Goal: Task Accomplishment & Management: Use online tool/utility

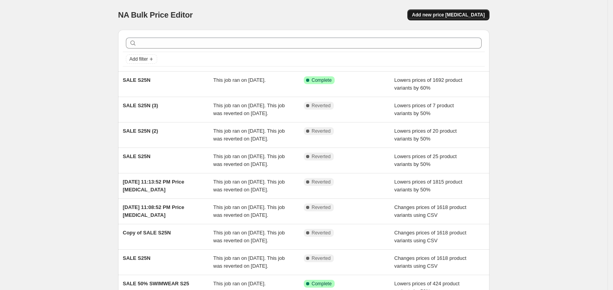
click at [464, 12] on span "Add new price change job" at bounding box center [448, 15] width 73 height 6
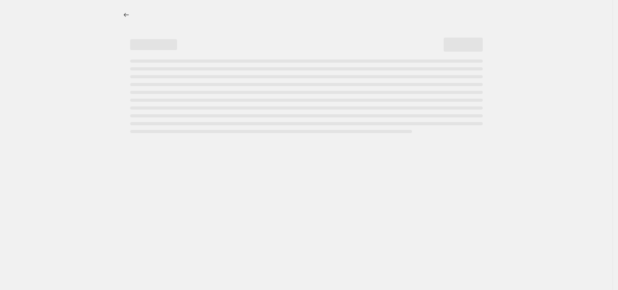
select select "percentage"
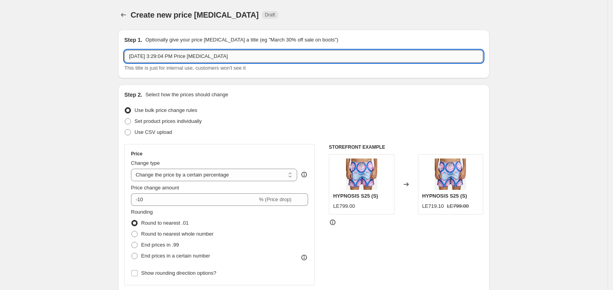
click at [162, 56] on input "Sep 9, 2025, 3:29:04 PM Price change job" at bounding box center [303, 56] width 359 height 13
click at [166, 57] on input "Sep 9, 2025, 3:29:04 PM Price change job" at bounding box center [303, 56] width 359 height 13
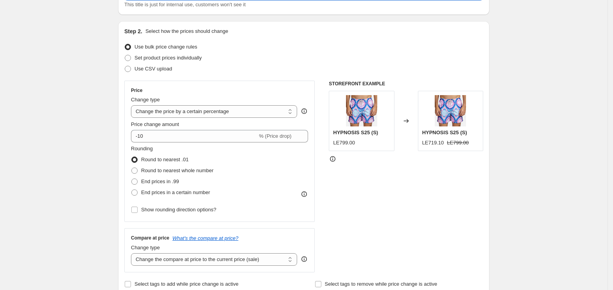
scroll to position [110, 0]
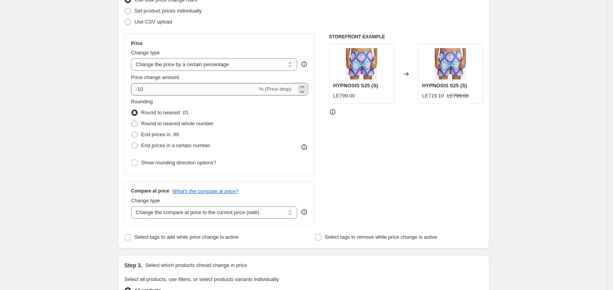
type input "SALE S25 (60%)"
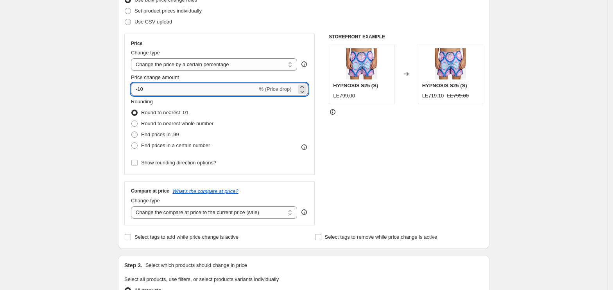
click at [203, 89] on input "-10" at bounding box center [194, 89] width 126 height 13
type input "-1"
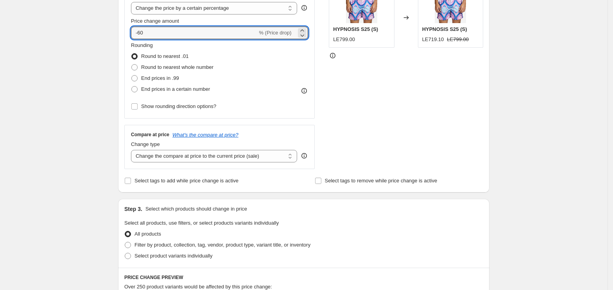
scroll to position [172, 0]
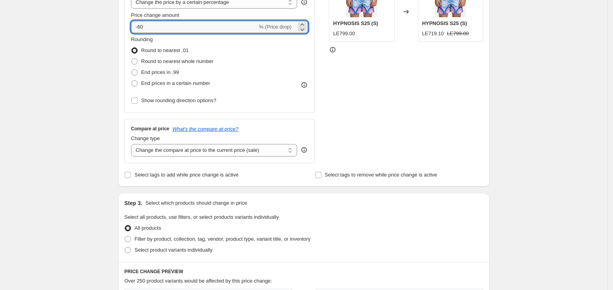
type input "-60"
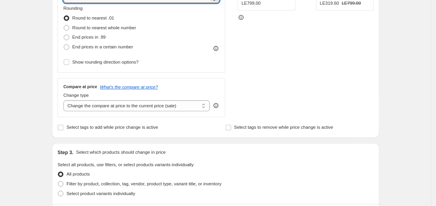
scroll to position [203, 0]
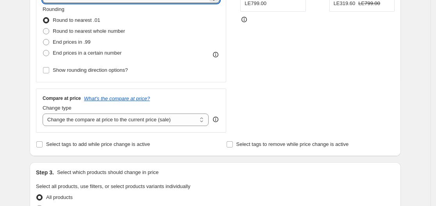
drag, startPoint x: 570, startPoint y: 7, endPoint x: 31, endPoint y: 83, distance: 543.8
click at [31, 83] on div "Step 1. Optionally give your price change job a title (eg "March 30% off sale o…" at bounding box center [212, 176] width 378 height 711
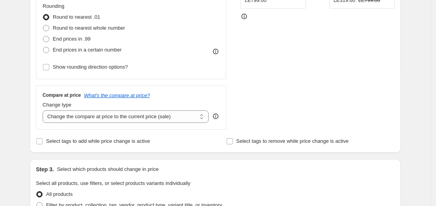
scroll to position [207, 0]
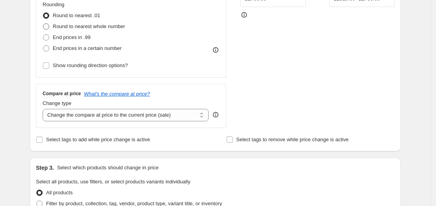
click at [109, 23] on span "Round to nearest whole number" at bounding box center [89, 26] width 72 height 6
click at [43, 23] on input "Round to nearest whole number" at bounding box center [43, 23] width 0 height 0
radio input "true"
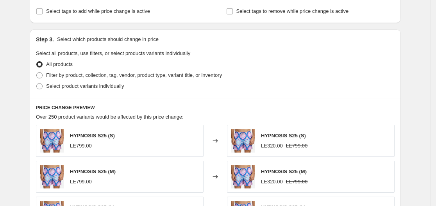
scroll to position [341, 0]
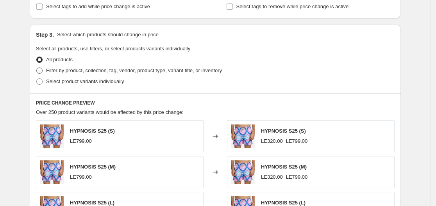
click at [105, 72] on span "Filter by product, collection, tag, vendor, product type, variant title, or inv…" at bounding box center [134, 71] width 176 height 6
click at [37, 68] on input "Filter by product, collection, tag, vendor, product type, variant title, or inv…" at bounding box center [36, 68] width 0 height 0
radio input "true"
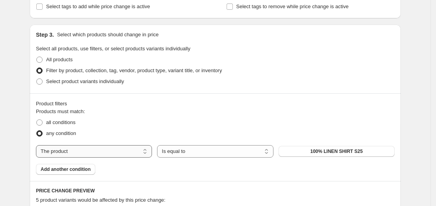
click at [76, 156] on select "The product The product's collection The product's tag The product's vendor The…" at bounding box center [94, 151] width 116 height 13
select select "collection"
click at [311, 154] on button "Best Selling" at bounding box center [337, 151] width 116 height 11
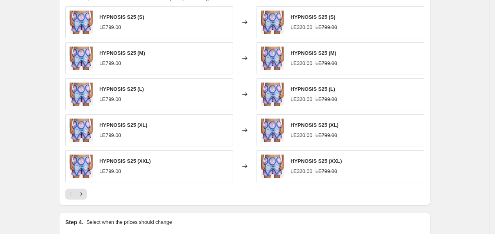
scroll to position [553, 0]
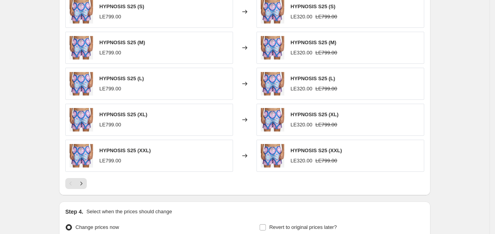
click at [87, 186] on div "Pagination" at bounding box center [81, 183] width 11 height 11
click at [85, 186] on icon "Next" at bounding box center [81, 184] width 8 height 8
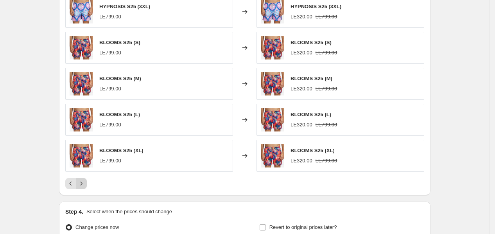
click at [85, 186] on icon "Next" at bounding box center [81, 184] width 8 height 8
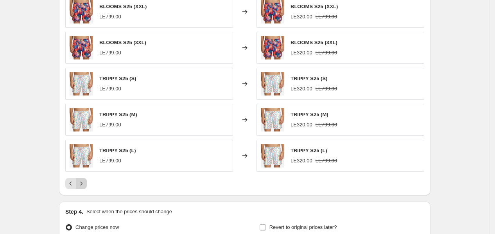
click at [85, 186] on icon "Next" at bounding box center [81, 184] width 8 height 8
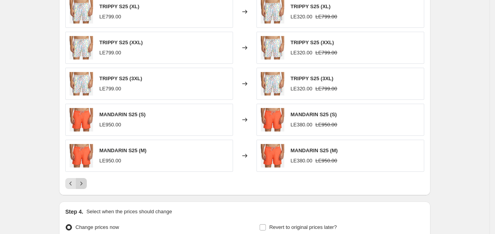
click at [85, 186] on icon "Next" at bounding box center [81, 184] width 8 height 8
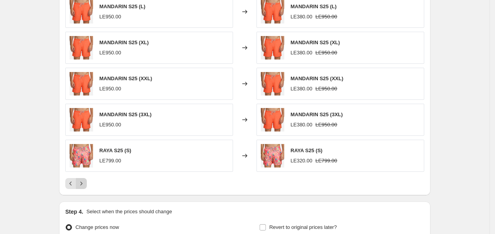
click at [85, 186] on icon "Next" at bounding box center [81, 184] width 8 height 8
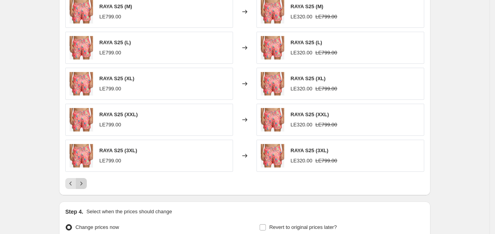
click at [85, 186] on icon "Next" at bounding box center [81, 184] width 8 height 8
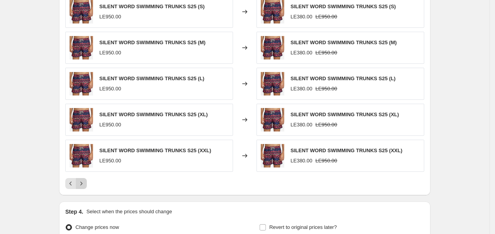
click at [85, 186] on icon "Next" at bounding box center [81, 184] width 8 height 8
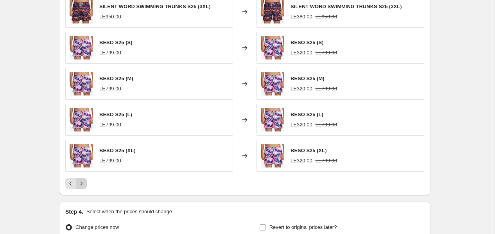
click at [85, 186] on icon "Next" at bounding box center [81, 184] width 8 height 8
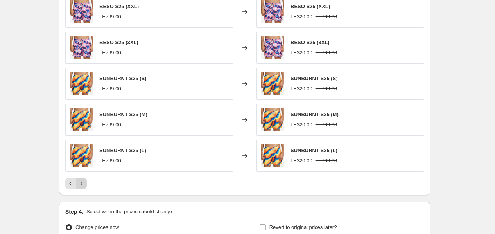
click at [85, 186] on icon "Next" at bounding box center [81, 184] width 8 height 8
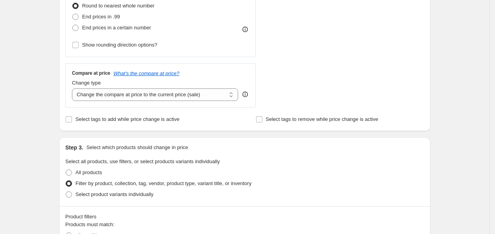
scroll to position [636, 0]
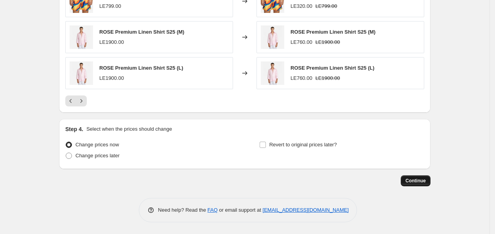
click at [420, 176] on button "Continue" at bounding box center [416, 180] width 30 height 11
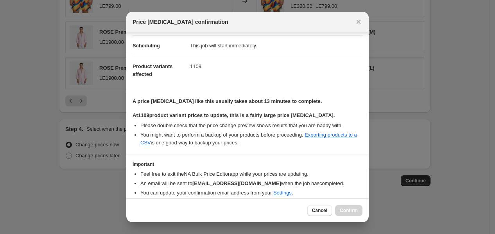
scroll to position [90, 0]
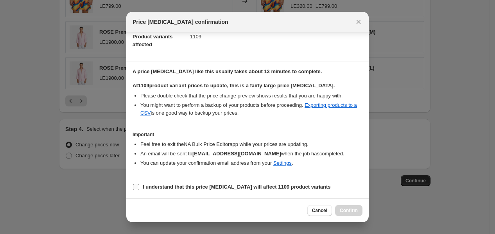
click at [146, 185] on b "I understand that this price change job will affect 1109 product variants" at bounding box center [237, 187] width 188 height 6
click at [139, 185] on input "I understand that this price change job will affect 1109 product variants" at bounding box center [136, 187] width 6 height 6
checkbox input "true"
click at [346, 211] on span "Confirm" at bounding box center [349, 210] width 18 height 6
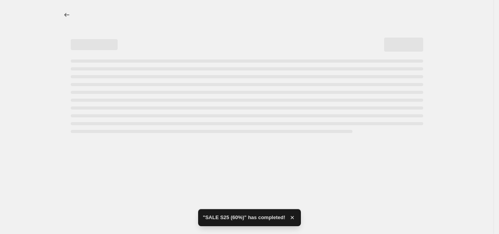
select select "percentage"
select select "collection"
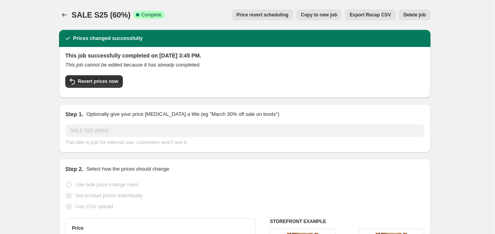
click at [383, 16] on span "Export Recap CSV" at bounding box center [370, 15] width 41 height 6
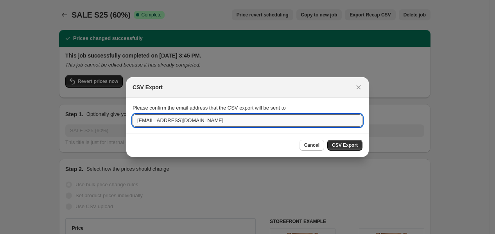
click at [193, 123] on input "info@voycollectionseg.com" at bounding box center [248, 120] width 230 height 13
type input "A"
type input "abdallahmohamedwork@gmail.com"
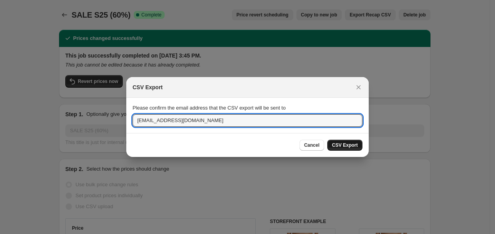
click at [339, 144] on span "CSV Export" at bounding box center [345, 145] width 26 height 6
